Goal: Transaction & Acquisition: Purchase product/service

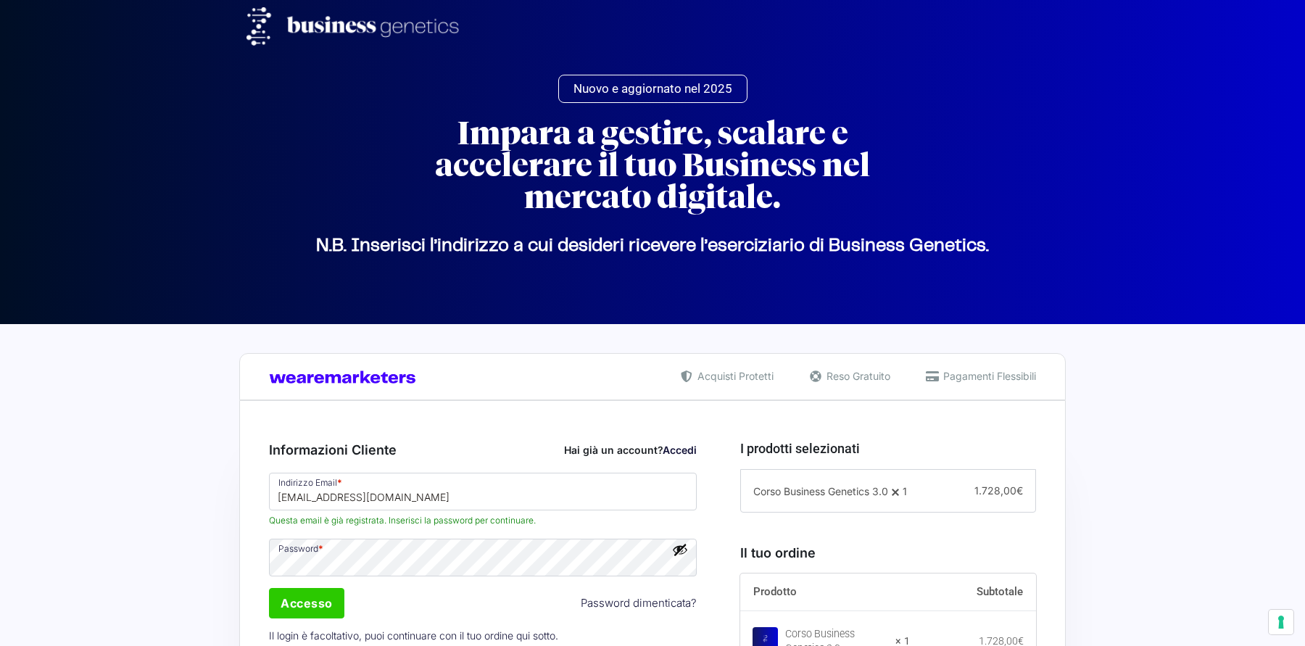
select select "VR"
select select
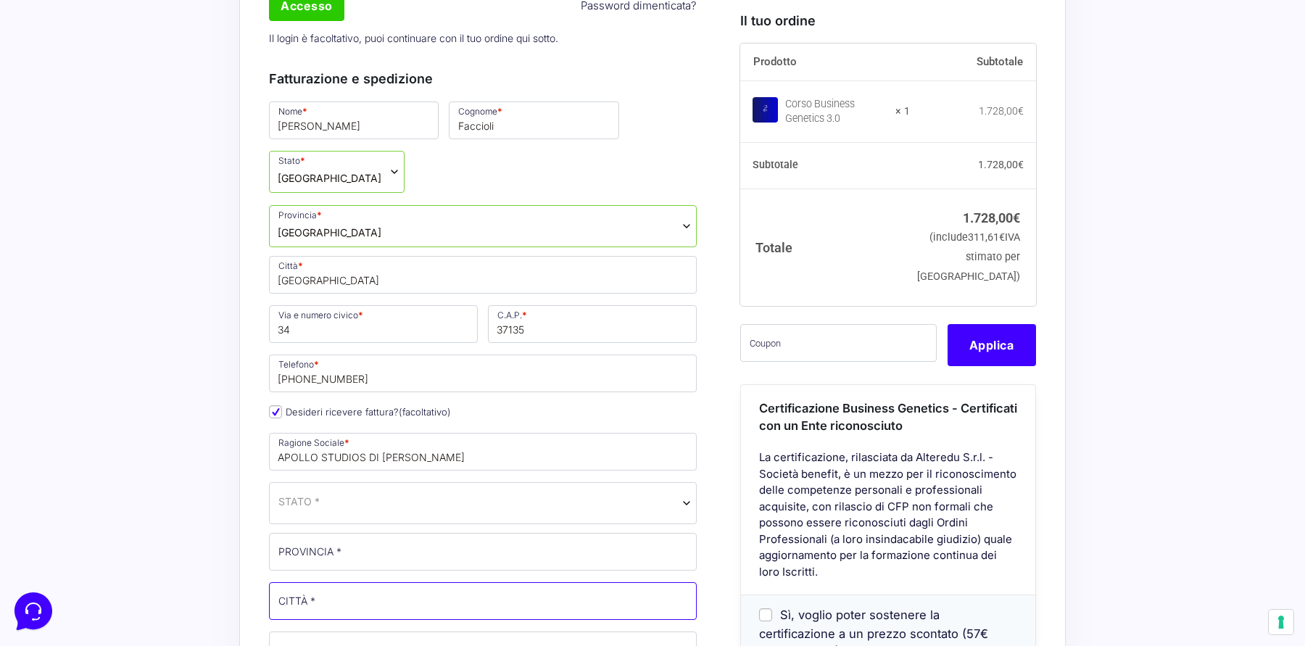
click at [354, 582] on input "CITTÀ *" at bounding box center [483, 601] width 428 height 38
click at [403, 482] on span "STATO *" at bounding box center [483, 503] width 428 height 42
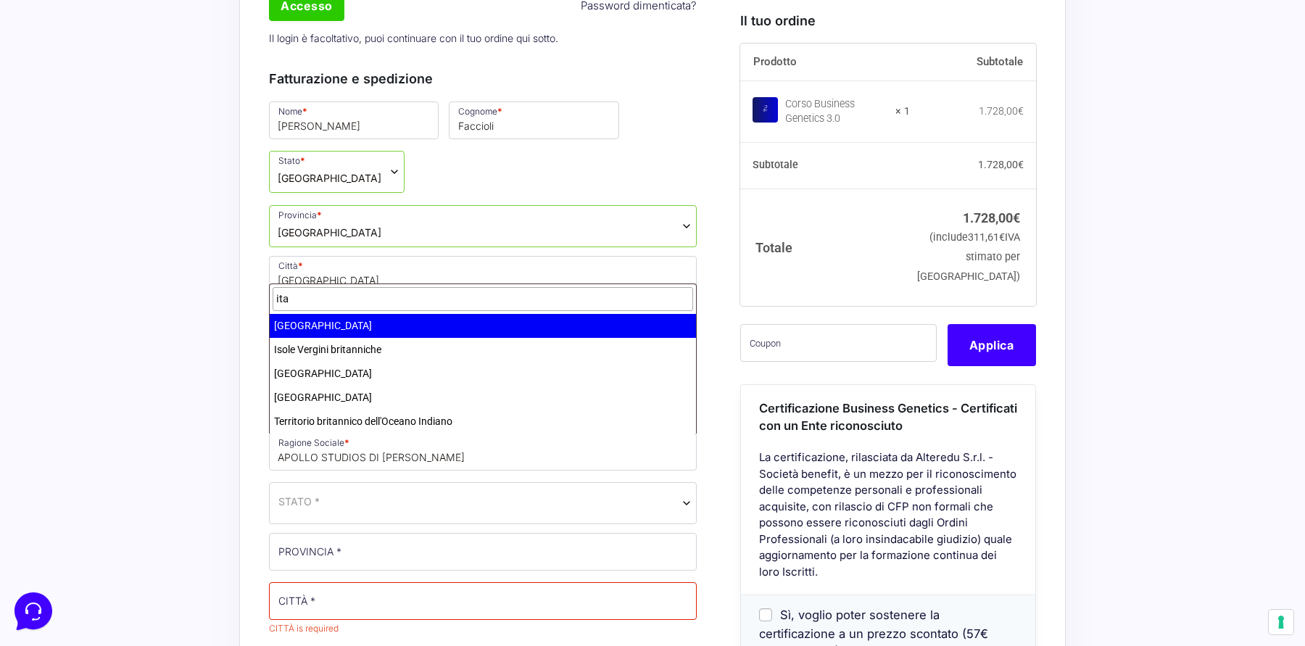
type input "ita"
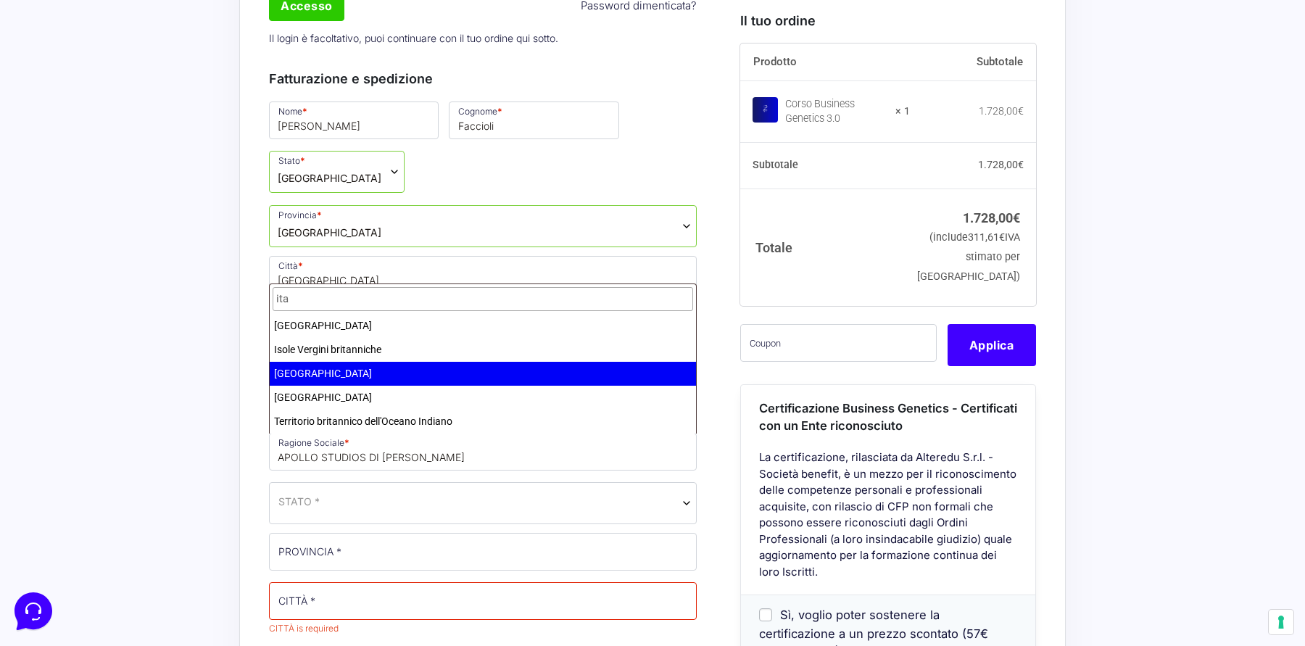
select select "IT"
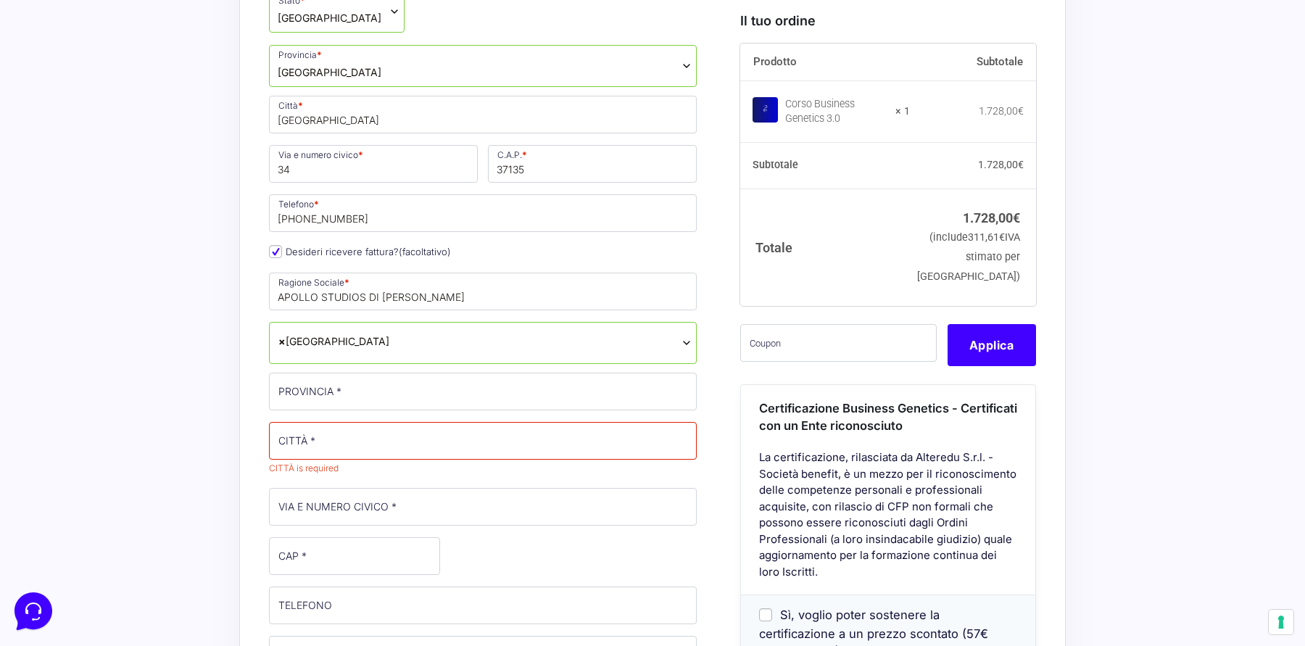
scroll to position [826, 0]
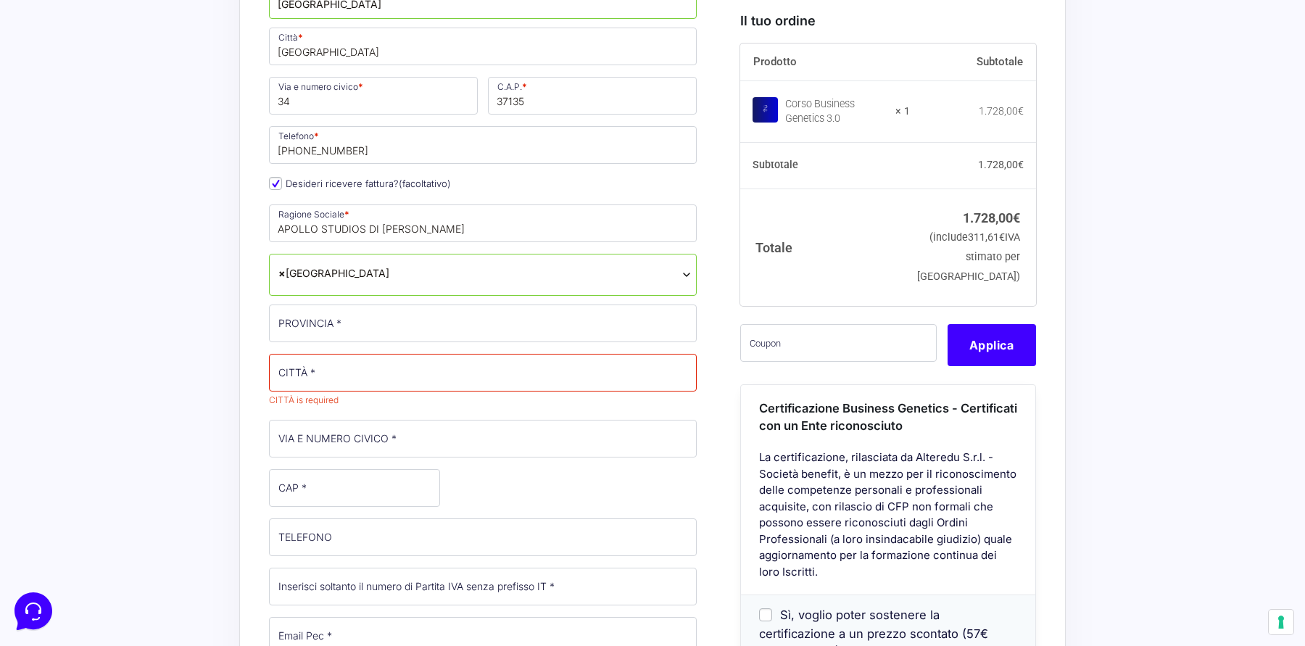
click at [241, 357] on div "Riepilogo Ordine 1.728,00 € Prodotto Subtotale Corso Business Genetics 3.0 × 1 …" at bounding box center [652, 511] width 826 height 1872
click at [338, 354] on input "CITTÀ *" at bounding box center [483, 373] width 428 height 38
type input "[GEOGRAPHIC_DATA]"
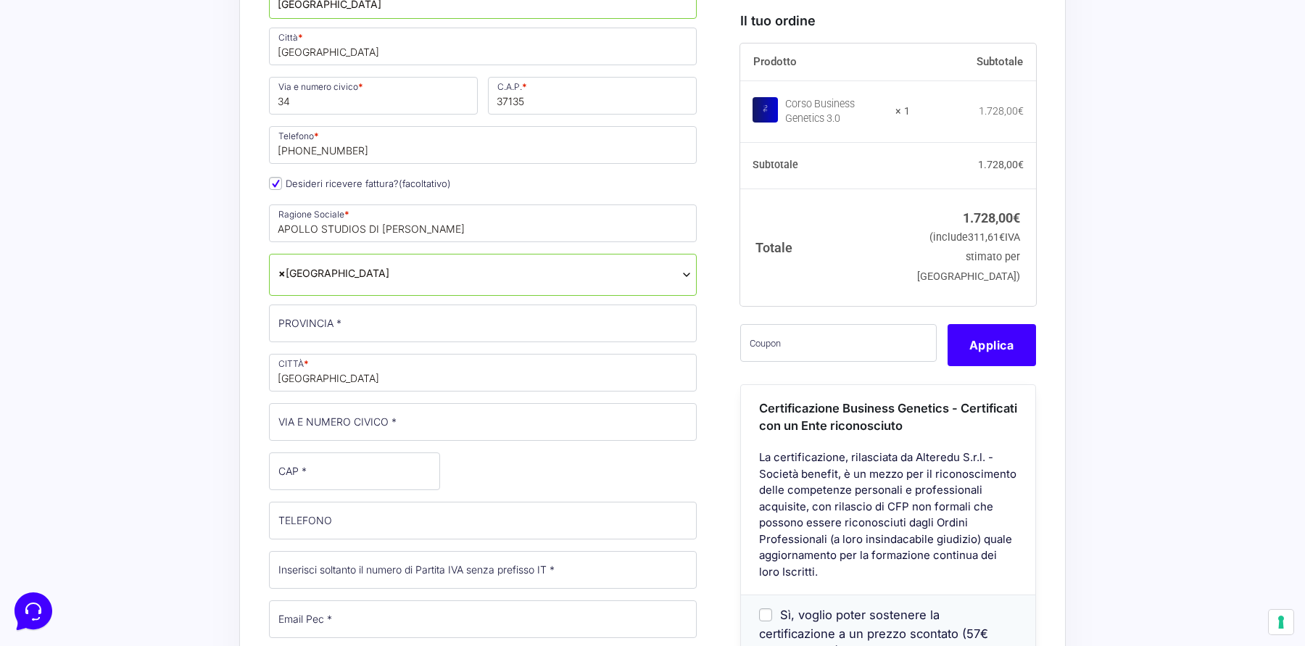
click at [199, 325] on div "Acquisti Protetti Reso Gratuito Pagamenti Flessibili Riepilogo Ordine 1.728,00 …" at bounding box center [652, 501] width 1305 height 2007
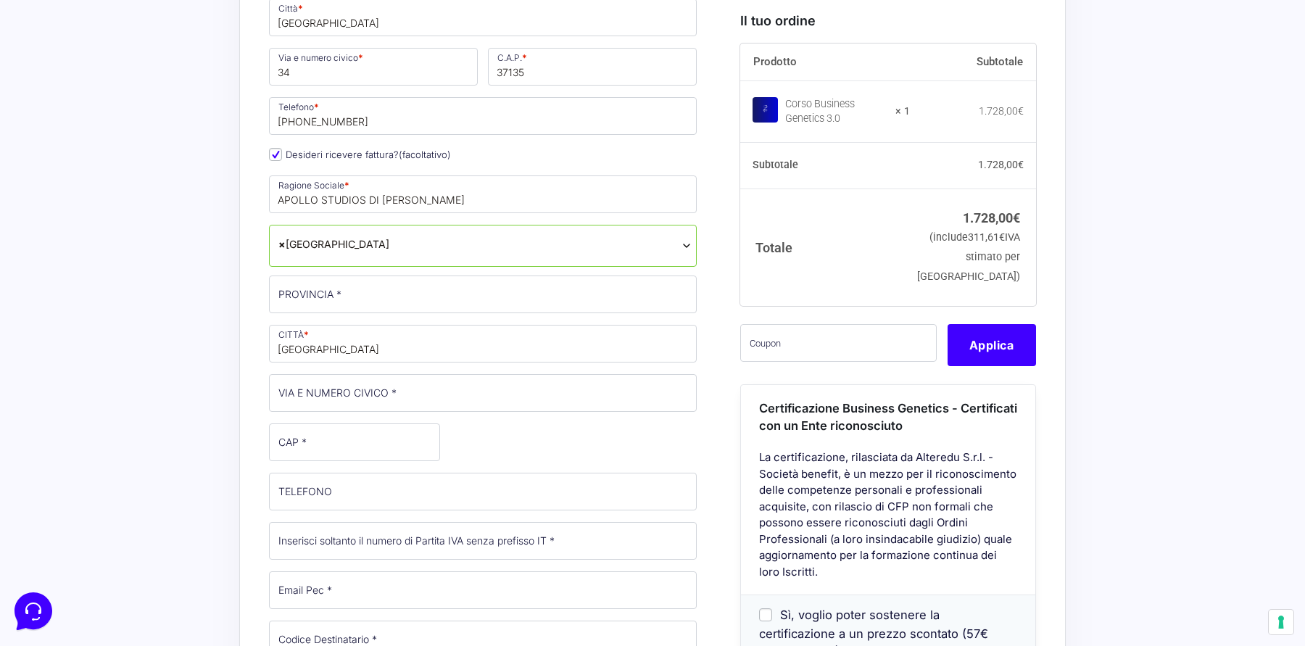
scroll to position [859, 0]
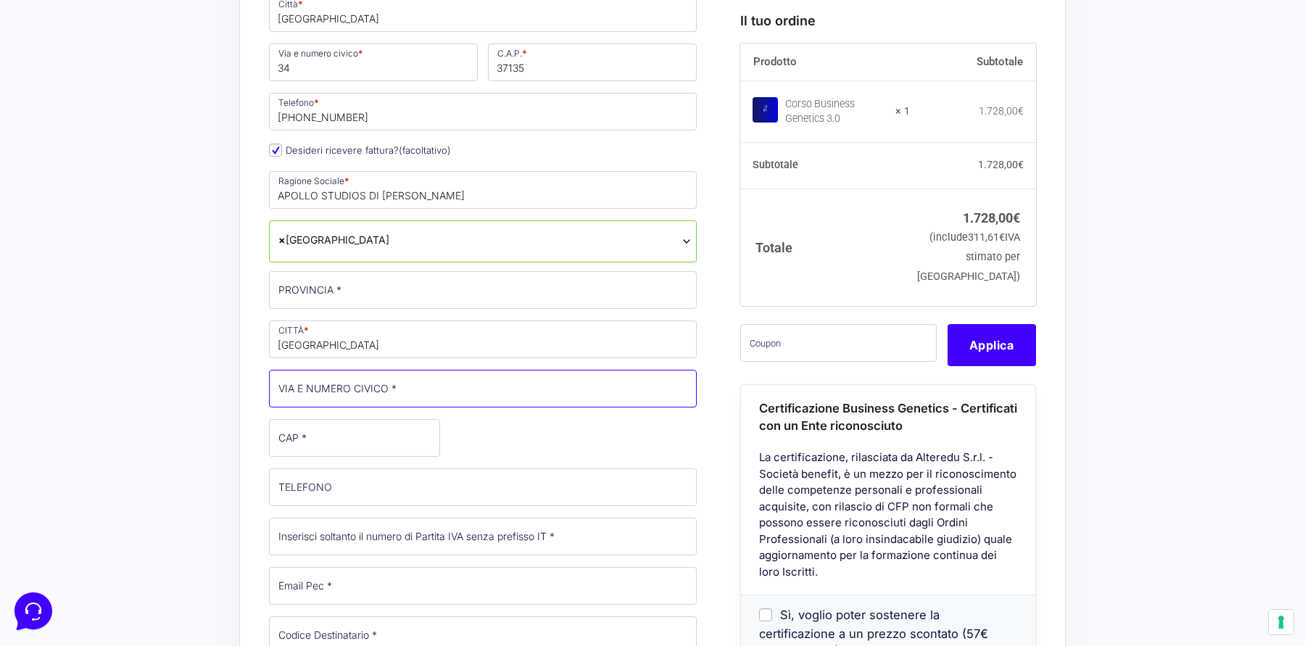
click at [355, 370] on input "VIA E NUMERO CIVICO *" at bounding box center [483, 389] width 428 height 38
type input "Via Apollo 34"
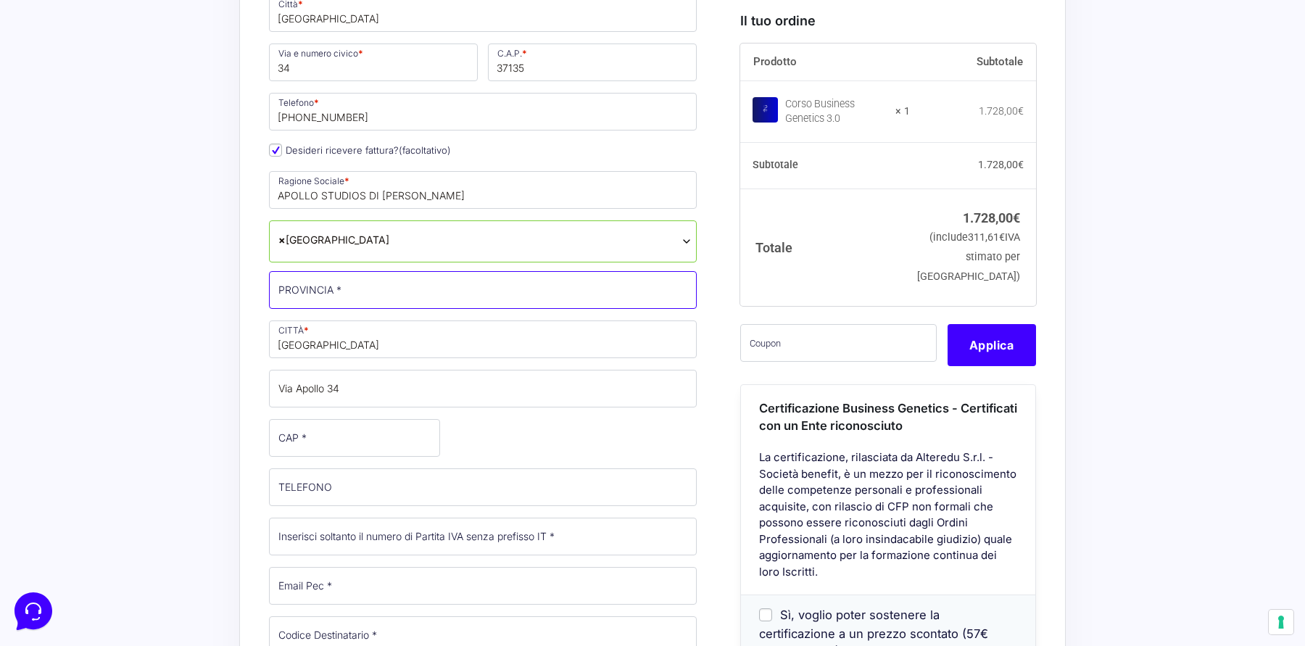
type input "VR"
type input "37135"
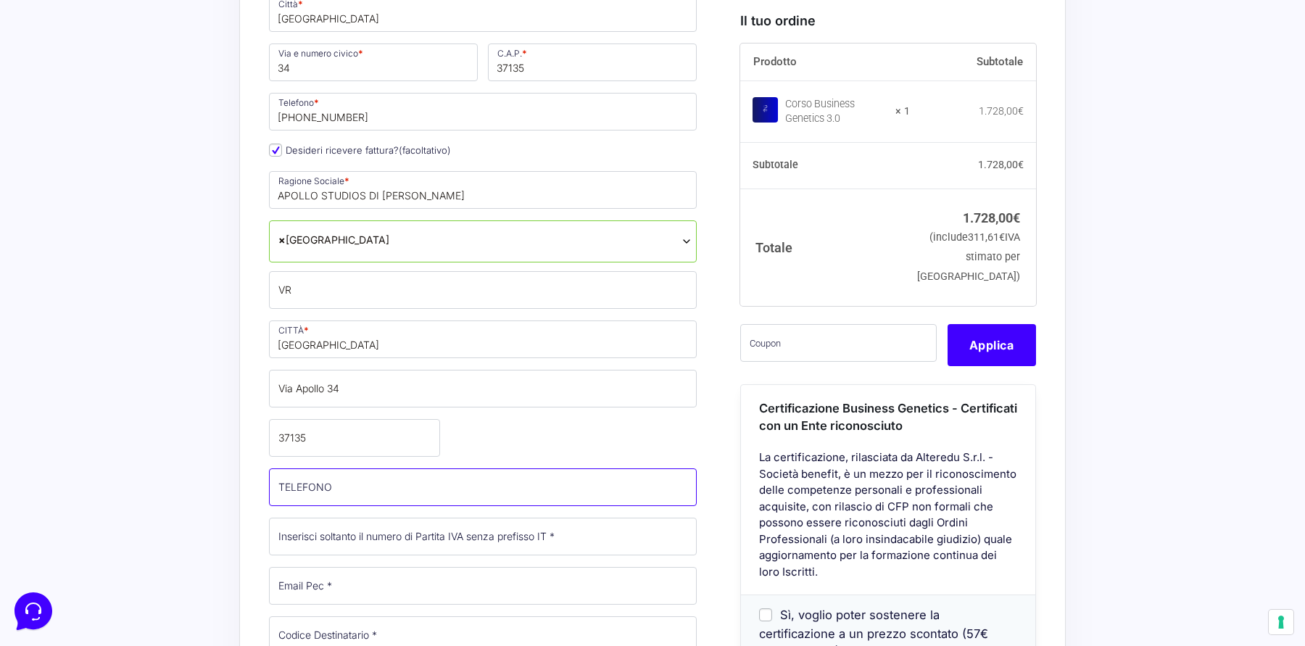
type input "[PHONE_NUMBER]"
type input "[EMAIL_ADDRESS][DOMAIN_NAME]"
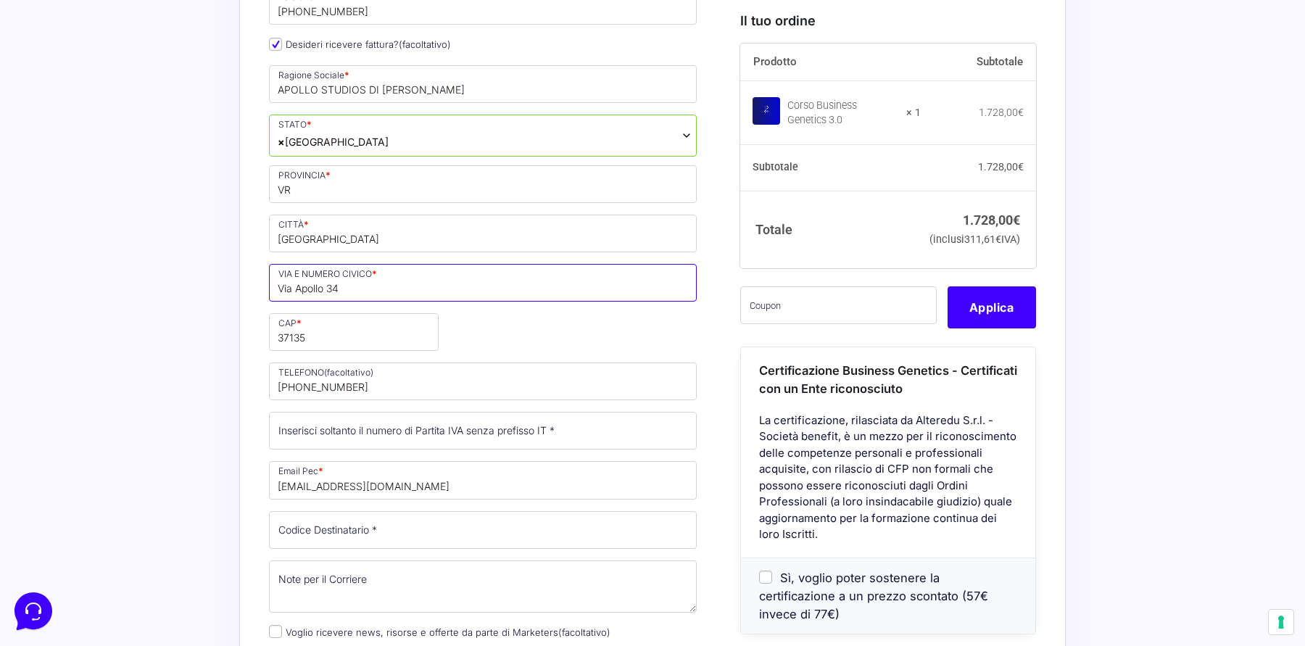
scroll to position [969, 0]
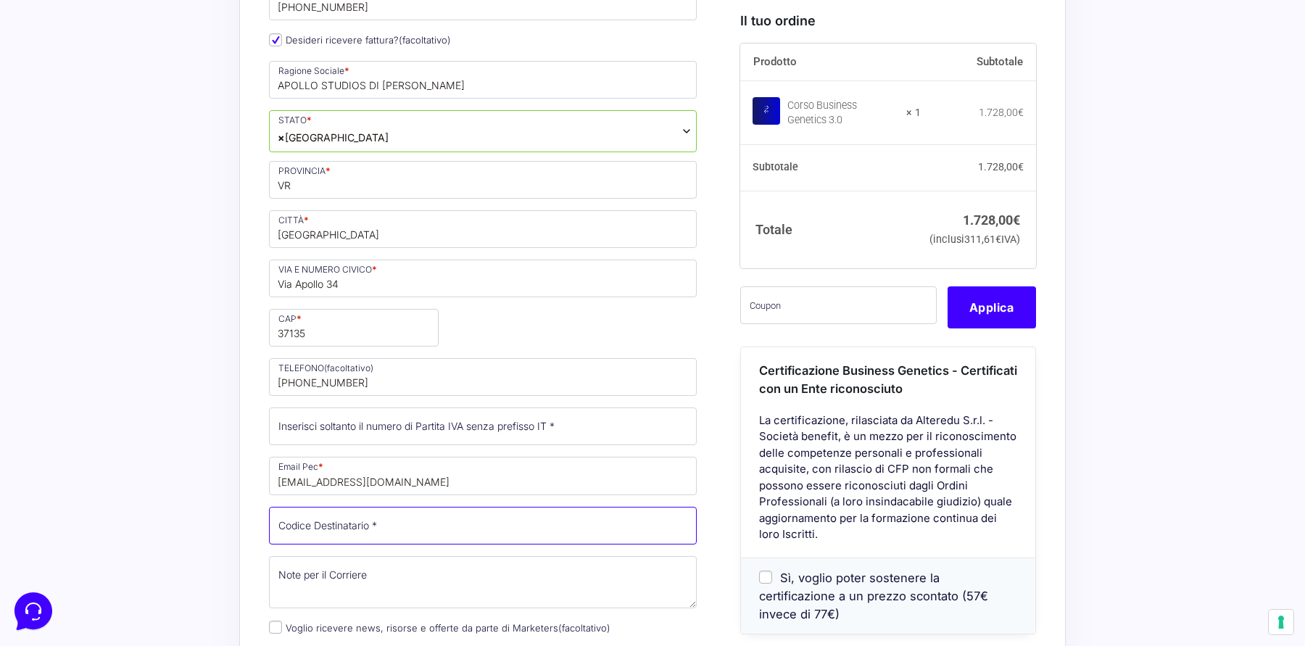
click at [349, 507] on input "Codice Destinatario *" at bounding box center [483, 526] width 428 height 38
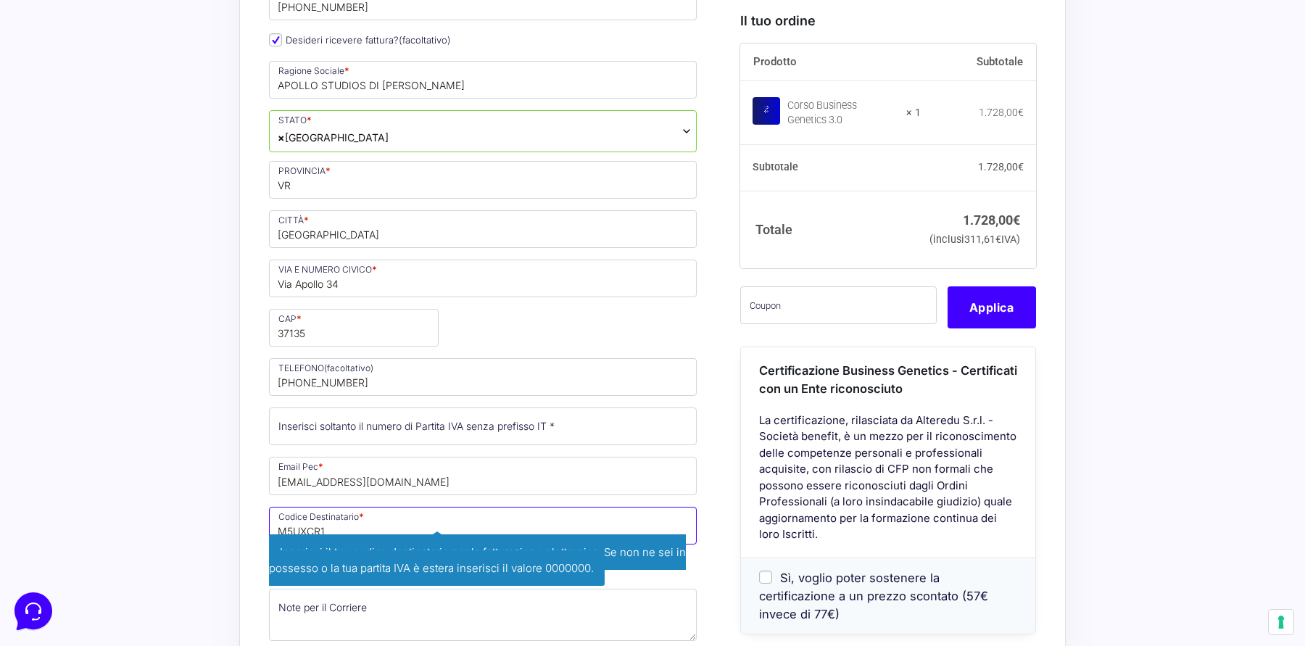
type input "M5UXCR1"
click at [109, 402] on div "Acquisti Protetti Reso Gratuito Pagamenti Flessibili Riepilogo Ordine 1.728,00 …" at bounding box center [652, 375] width 1305 height 2040
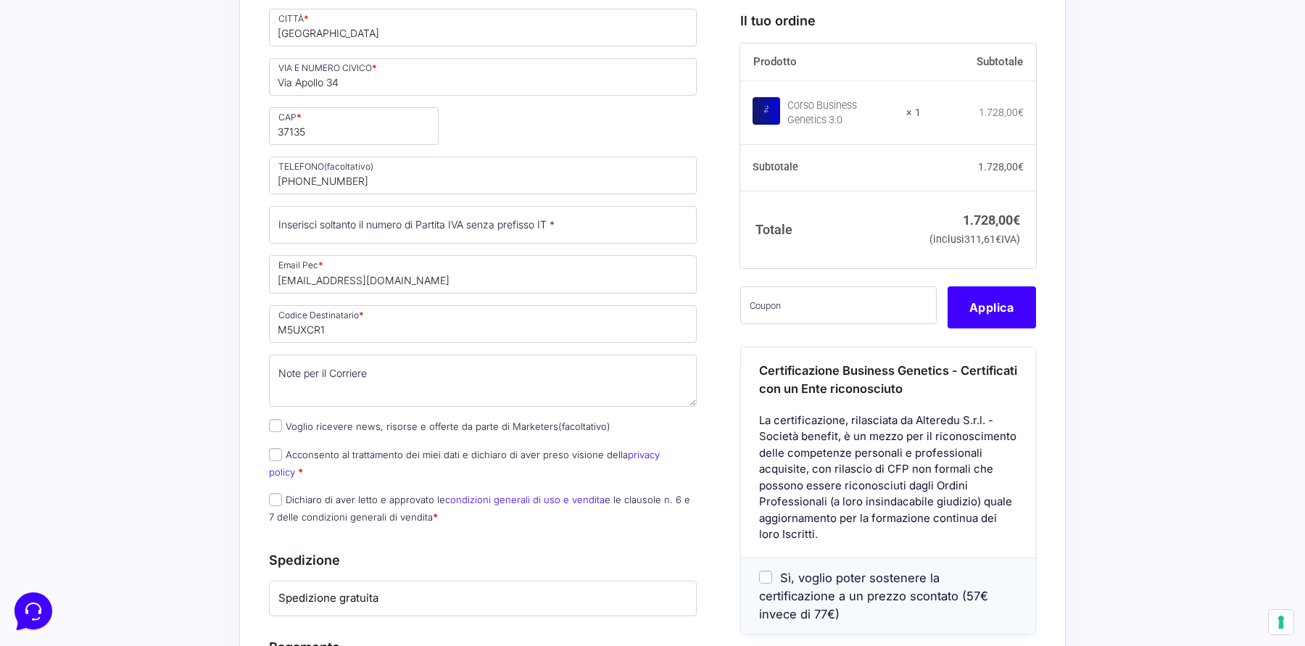
scroll to position [1178, 0]
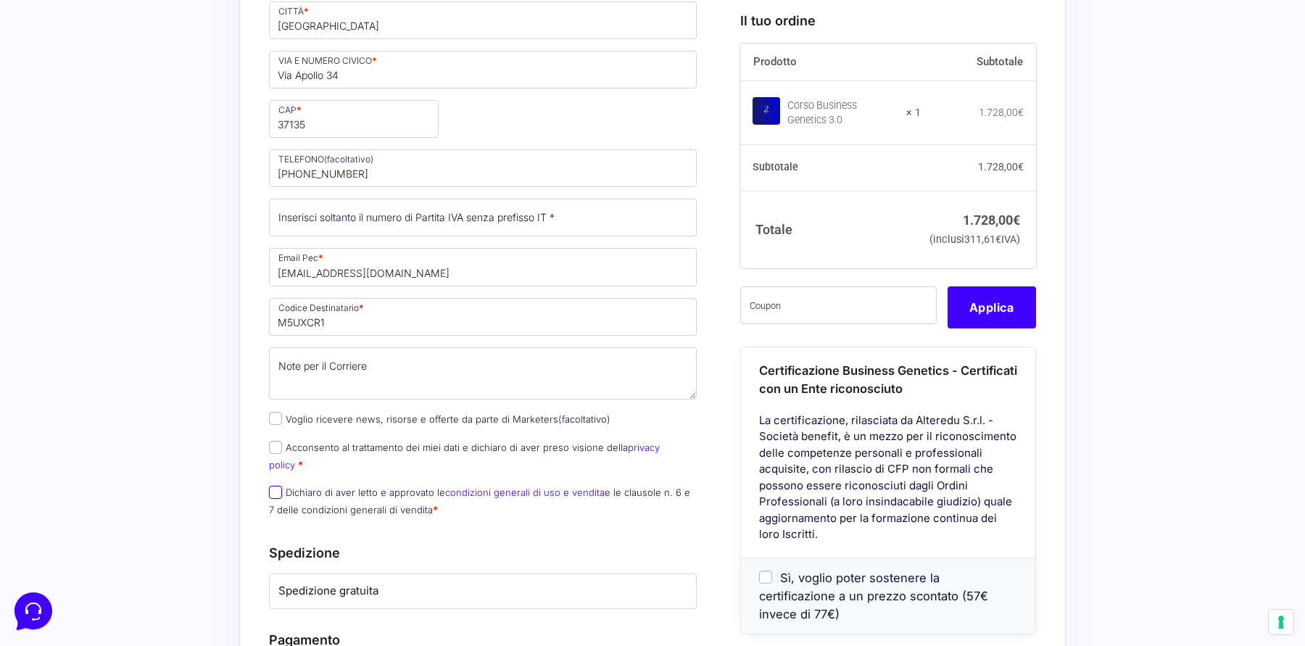
click at [277, 486] on input "Dichiaro di aver letto e approvato le condizioni generali di uso e vendita e le…" at bounding box center [275, 492] width 13 height 13
checkbox input "true"
click at [275, 441] on input "Acconsento al trattamento dei miei dati e dichiaro di aver preso visione della …" at bounding box center [275, 447] width 13 height 13
checkbox input "true"
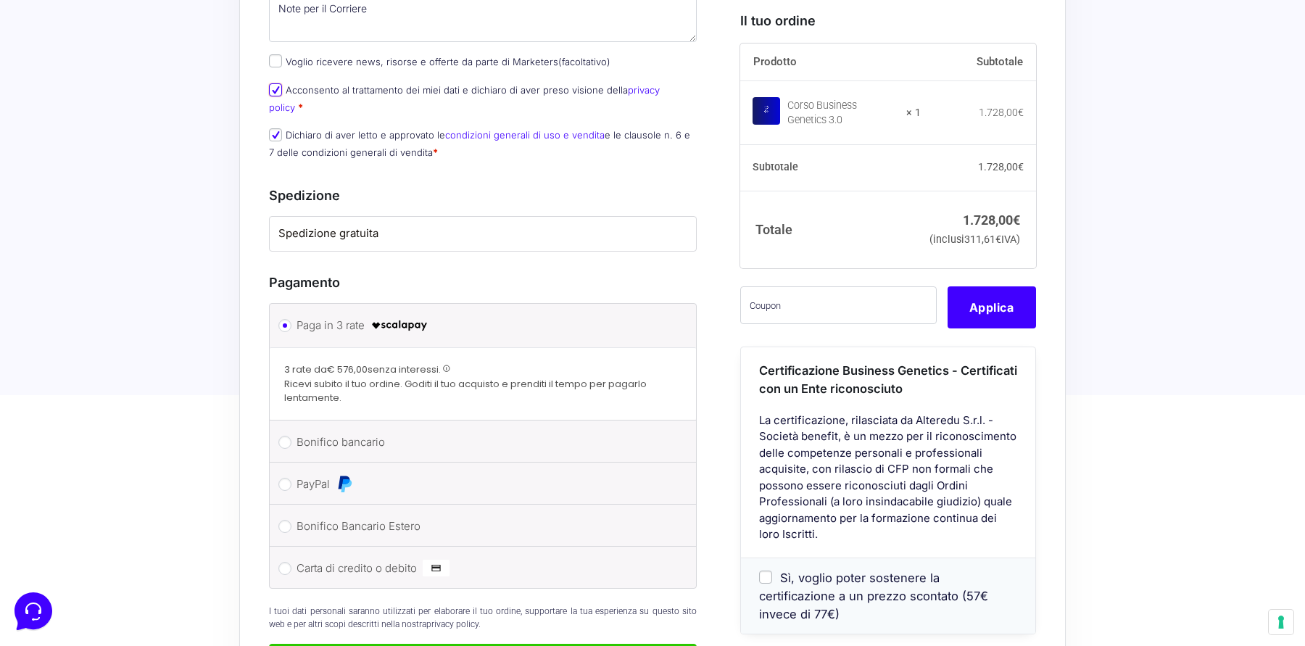
scroll to position [1536, 0]
click at [283, 561] on input "Carta di credito o debito" at bounding box center [284, 567] width 13 height 13
radio input "true"
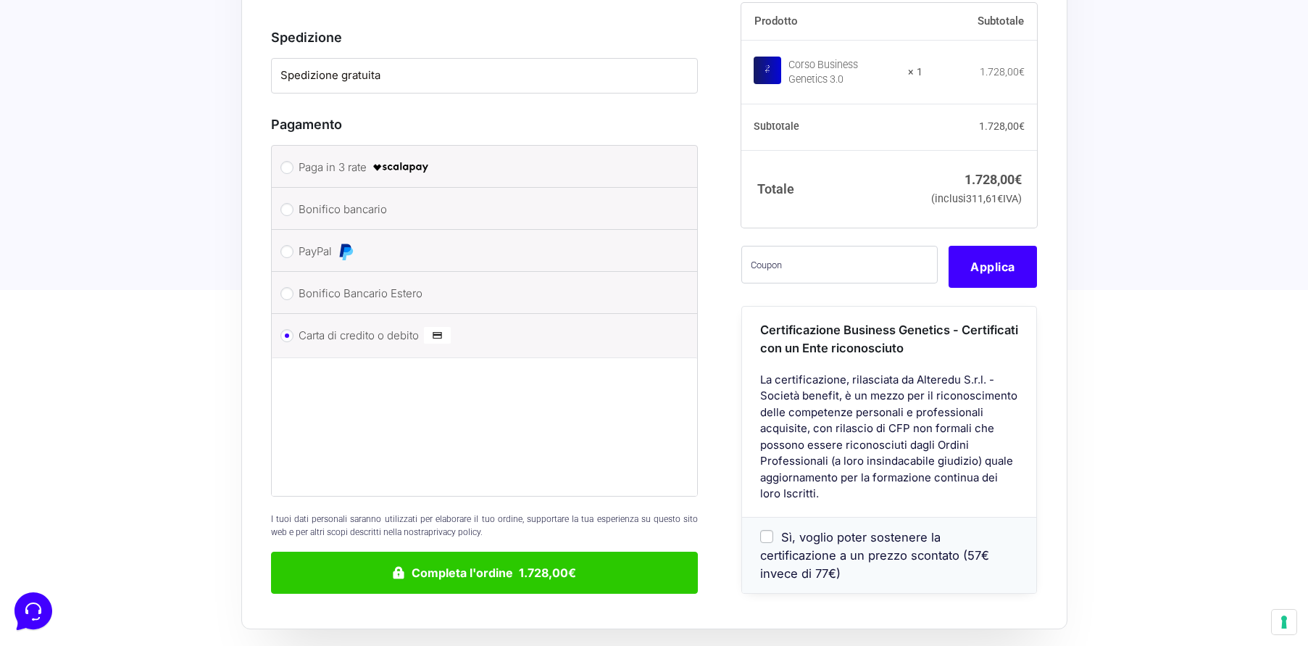
scroll to position [1738, 0]
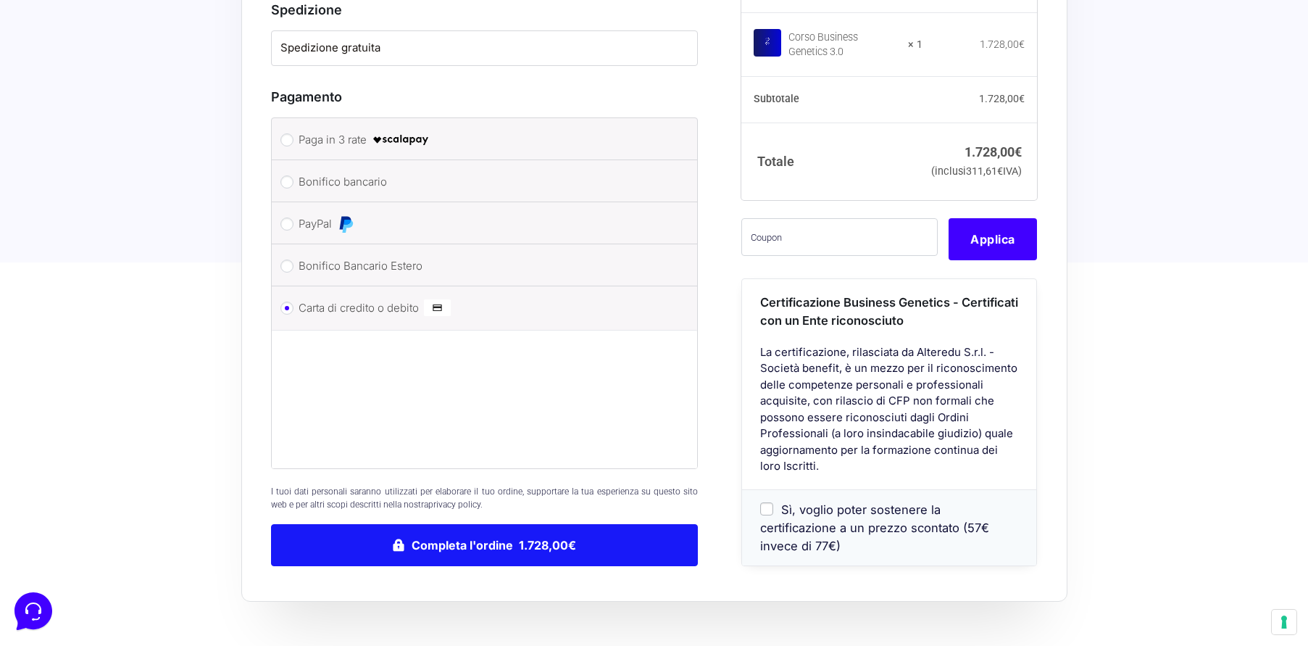
click at [496, 524] on button "Completa l'ordine 1.728,00€" at bounding box center [485, 545] width 428 height 42
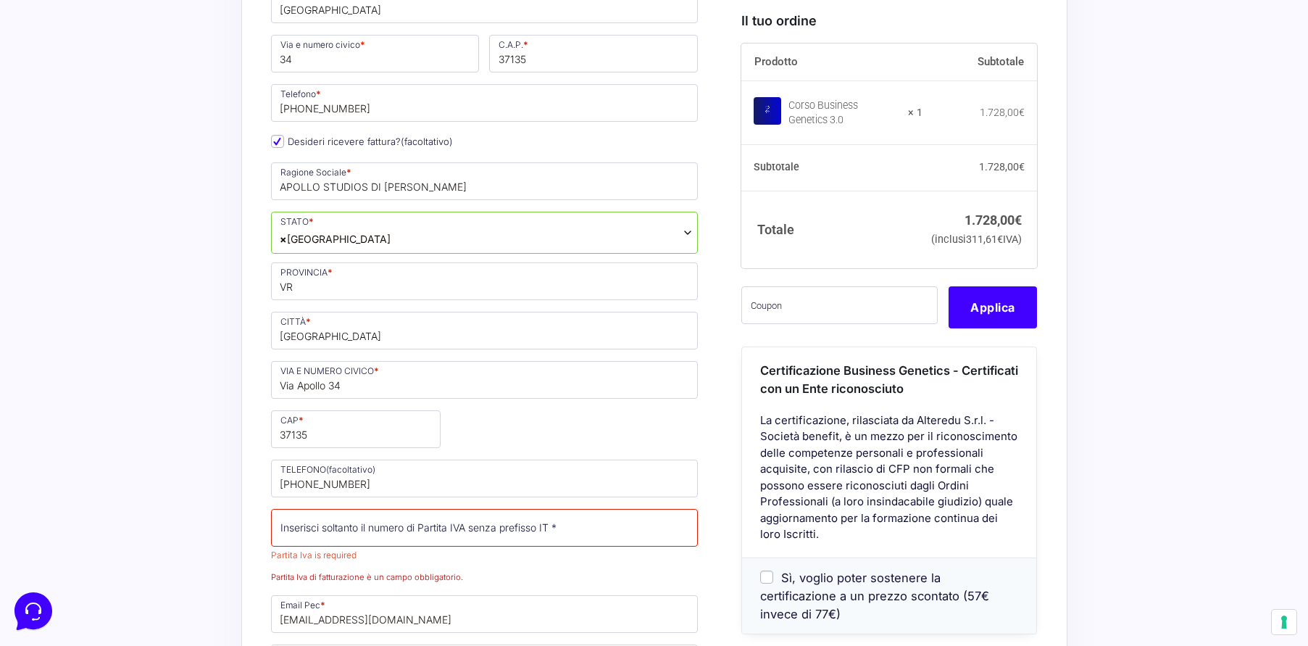
scroll to position [944, 0]
click at [365, 504] on p "Partita [DEMOGRAPHIC_DATA] * Partita Iva is required Inserisci soltanto il nume…" at bounding box center [485, 543] width 438 height 79
click at [411, 506] on input "Partita Iva *" at bounding box center [485, 525] width 428 height 38
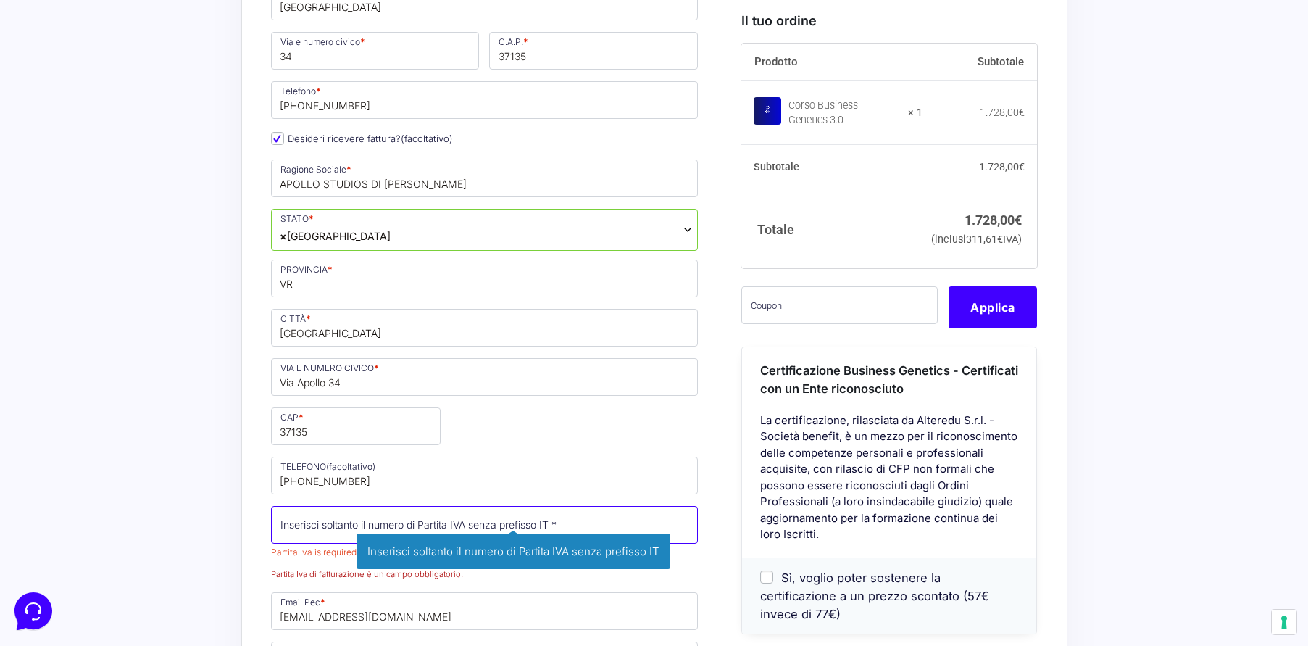
paste input "04783770235"
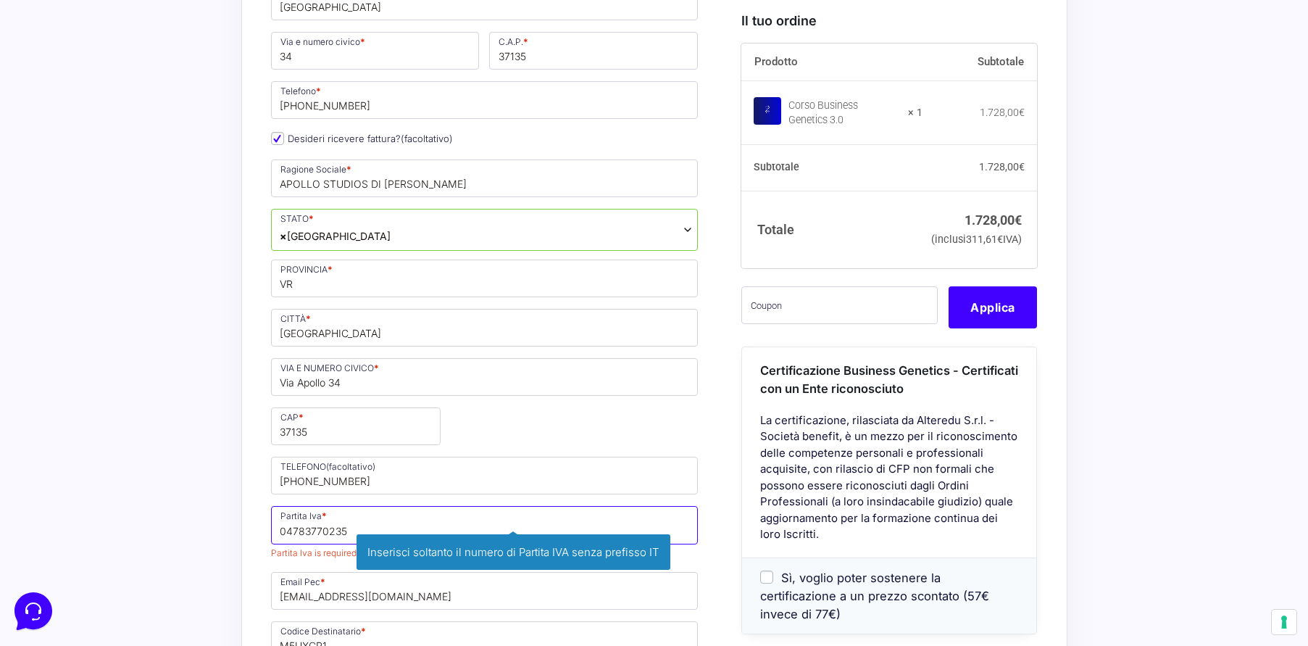
type input "04783770235"
click at [226, 464] on div "Acquisti Protetti Reso Gratuito Pagamenti Flessibili Riepilogo Ordine 1.728,00 …" at bounding box center [654, 461] width 1308 height 2163
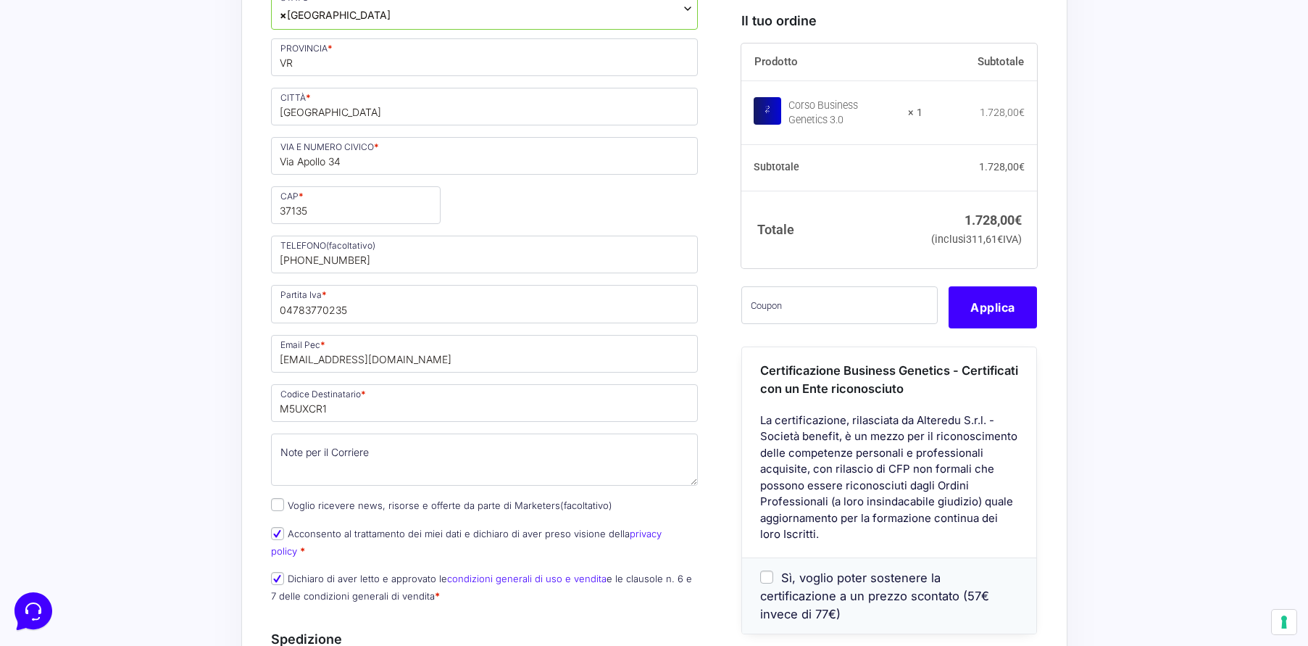
scroll to position [1176, 0]
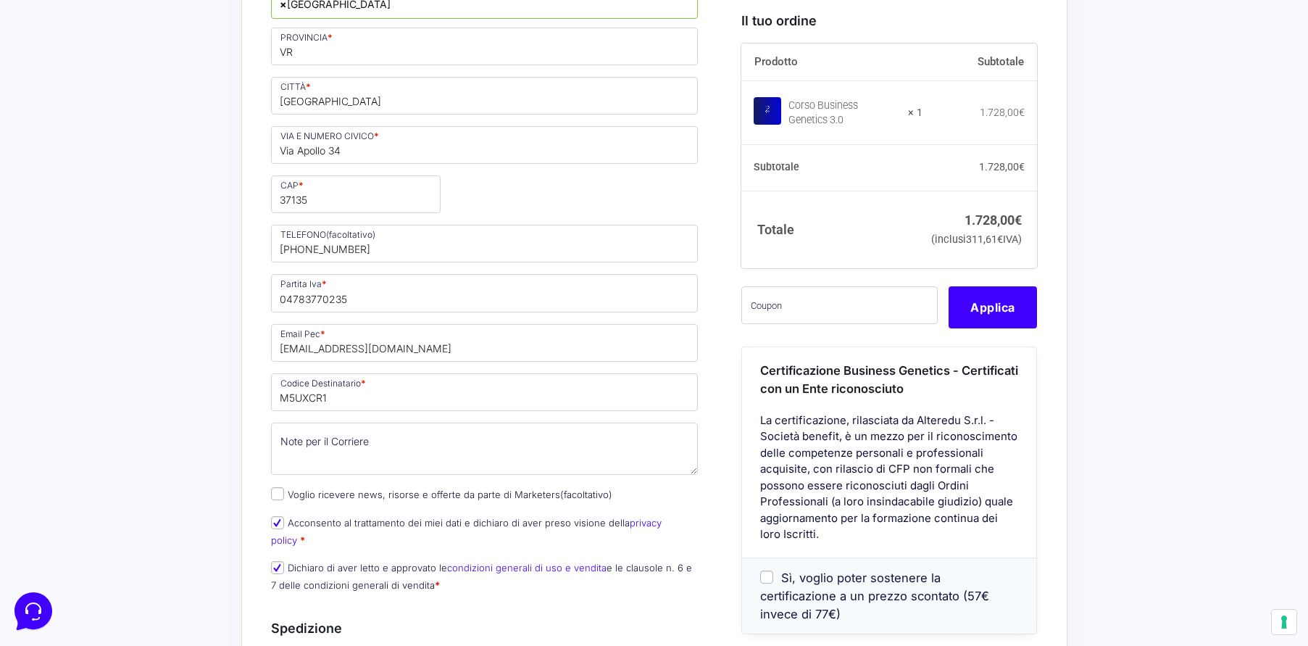
click at [257, 238] on div "Riepilogo Ordine 1.728,00 € Prodotto Subtotale Corso Business Genetics 3.0 × 1 …" at bounding box center [654, 221] width 826 height 1995
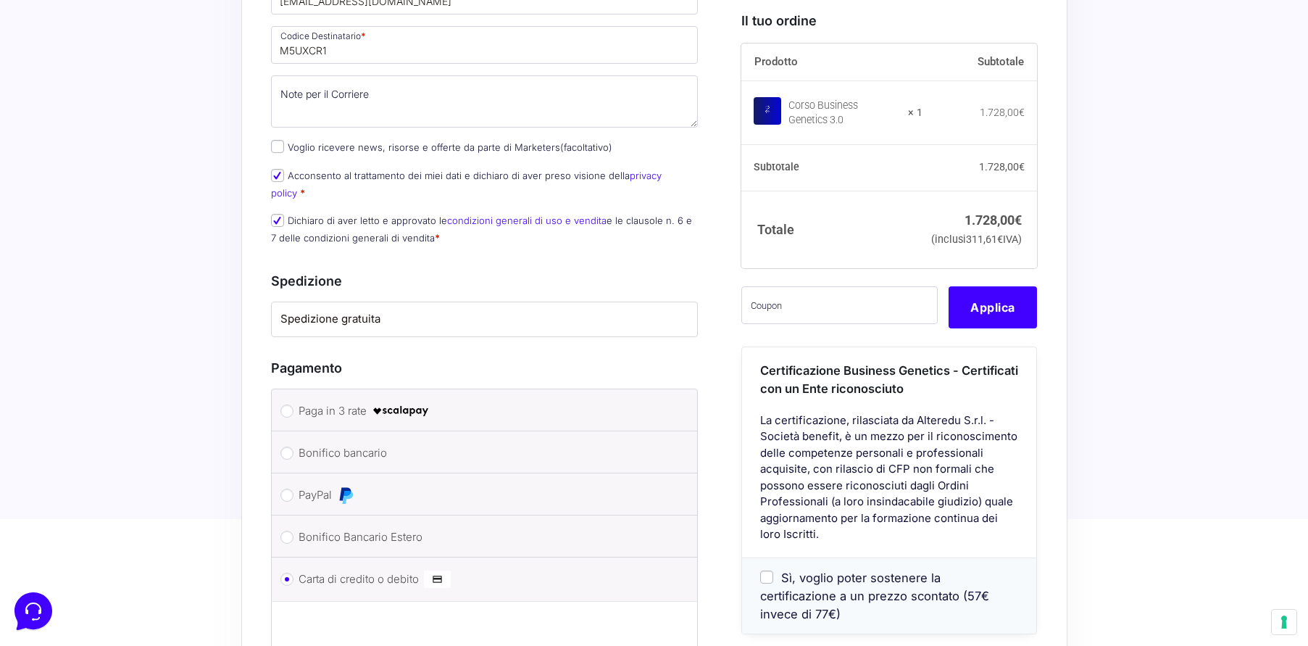
scroll to position [1569, 0]
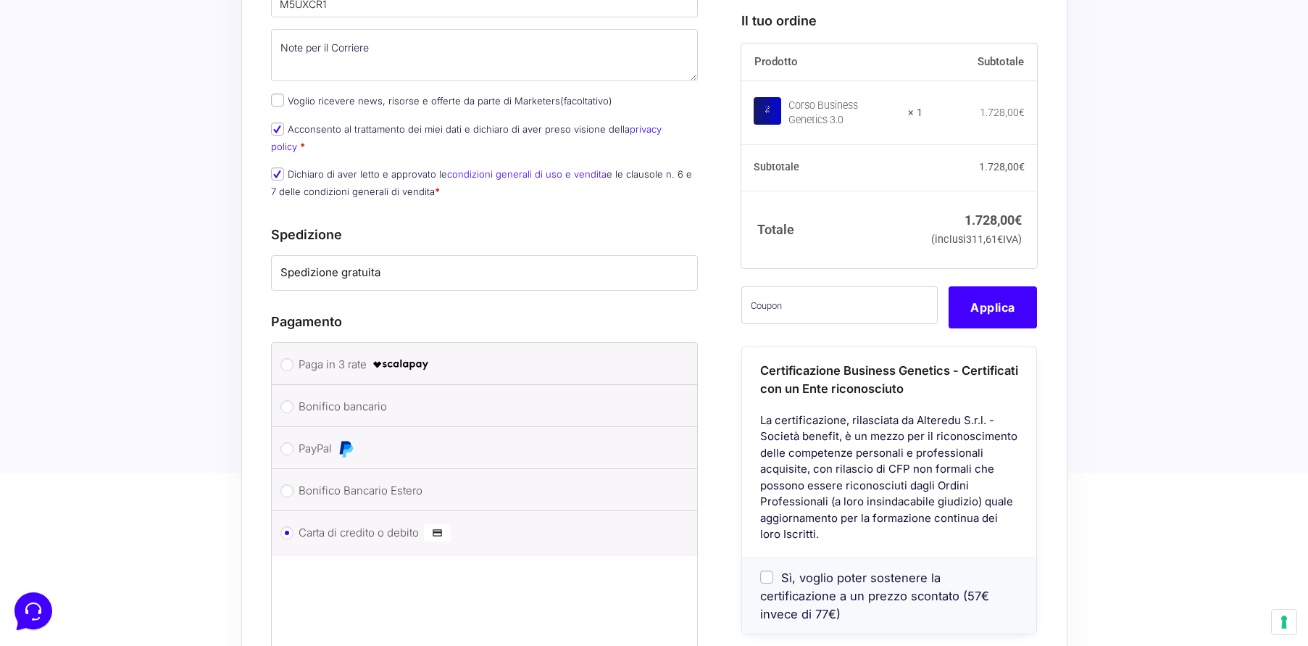
click at [315, 265] on label "Spedizione gratuita" at bounding box center [484, 273] width 409 height 17
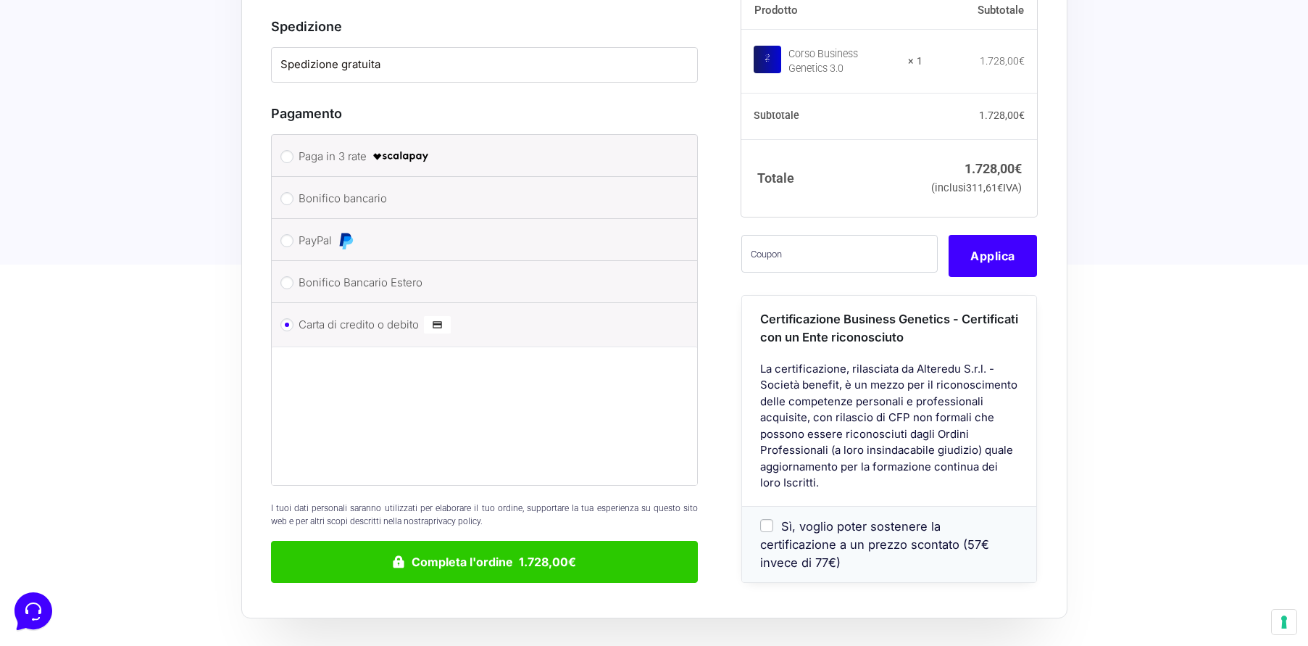
scroll to position [1819, 0]
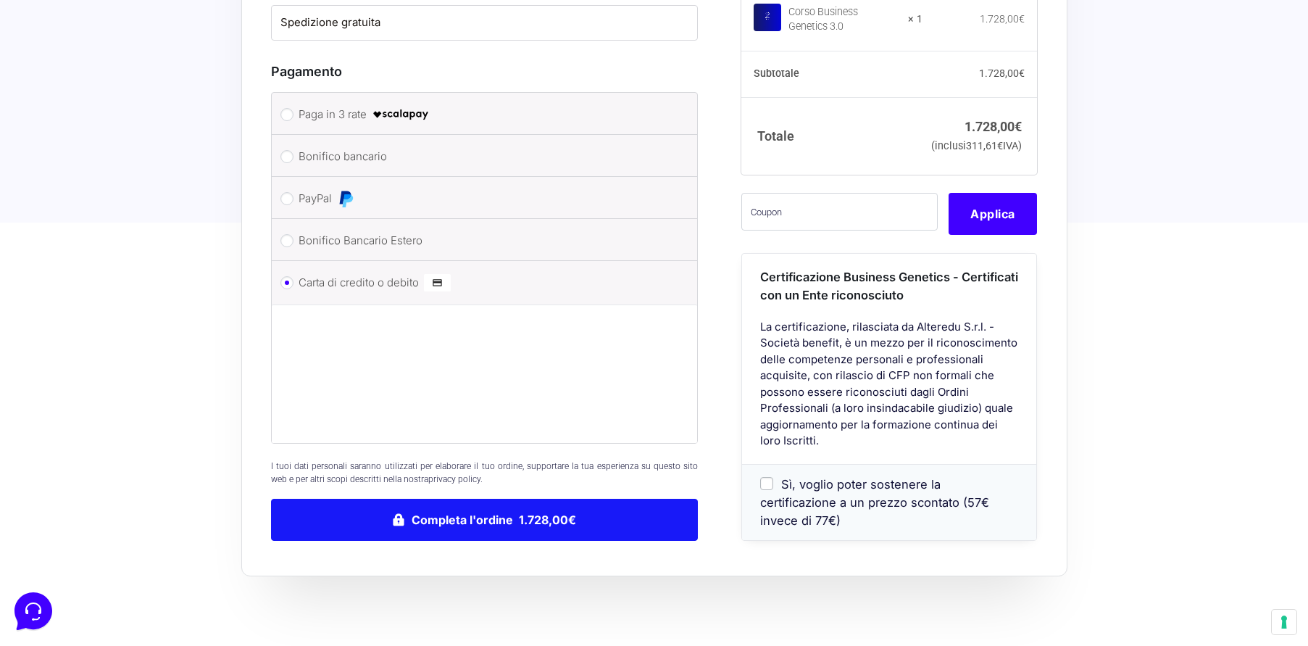
click at [472, 499] on button "Completa l'ordine 1.728,00€" at bounding box center [485, 520] width 428 height 42
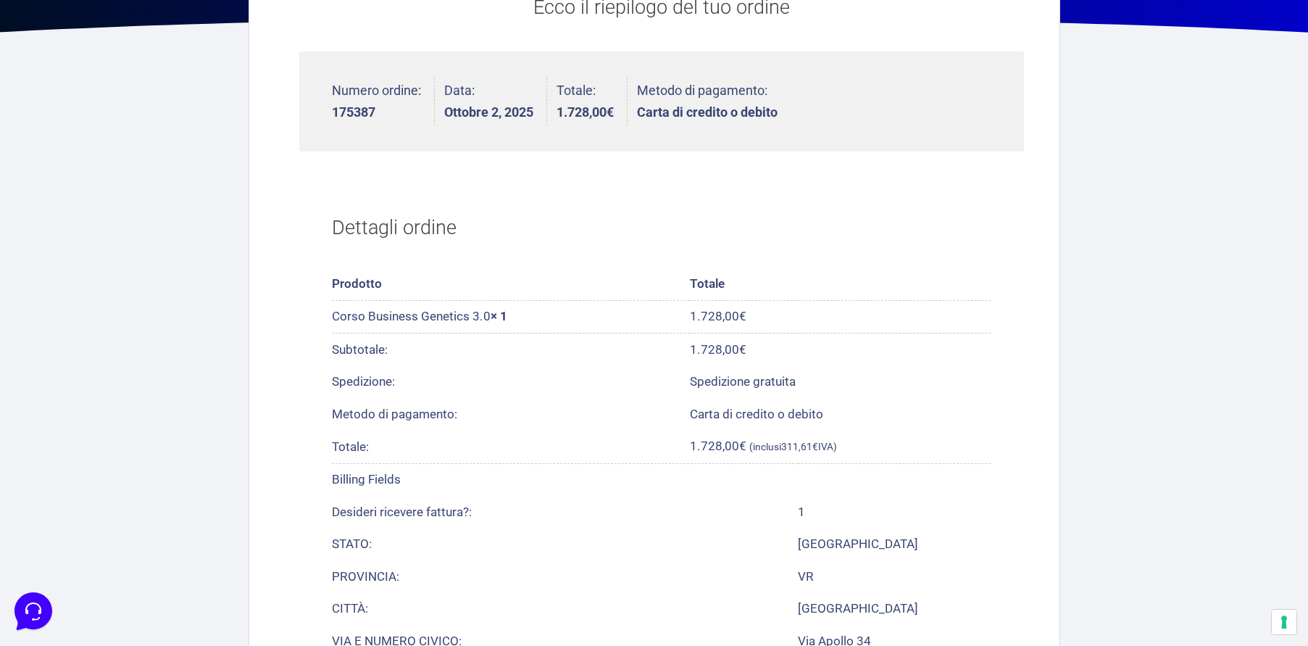
scroll to position [462, 0]
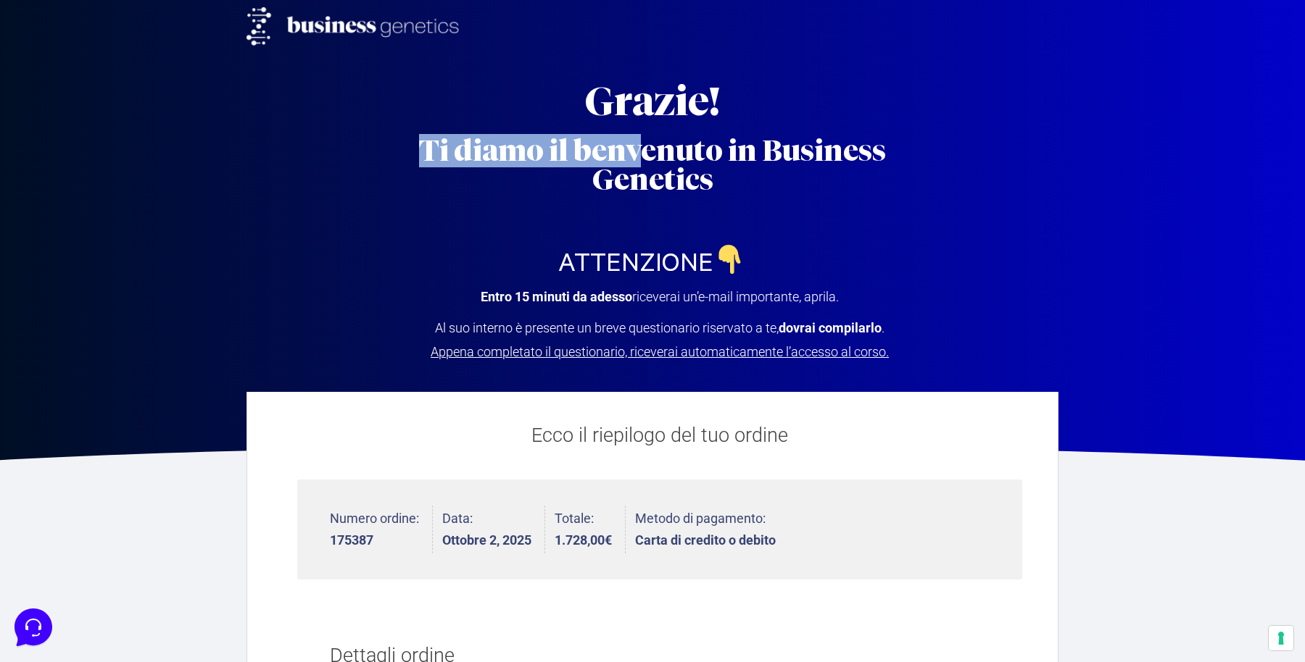
drag, startPoint x: 402, startPoint y: 151, endPoint x: 652, endPoint y: 158, distance: 249.4
click at [647, 157] on h2 "Ti diamo il benvenuto in Business Genetics" at bounding box center [652, 165] width 522 height 58
click at [652, 158] on h2 "Ti diamo il benvenuto in Business Genetics" at bounding box center [652, 165] width 522 height 58
